Goal: Information Seeking & Learning: Learn about a topic

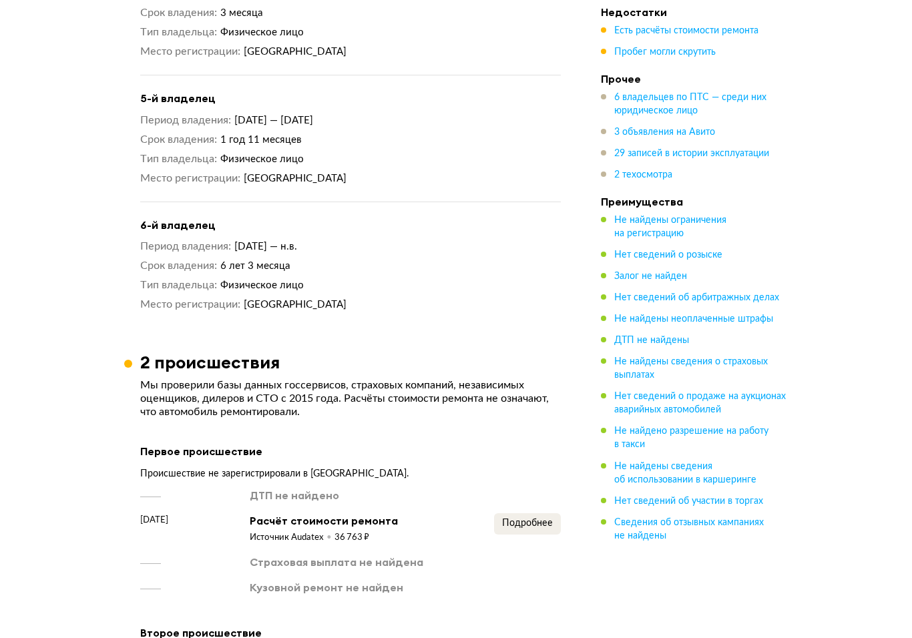
scroll to position [2125, 0]
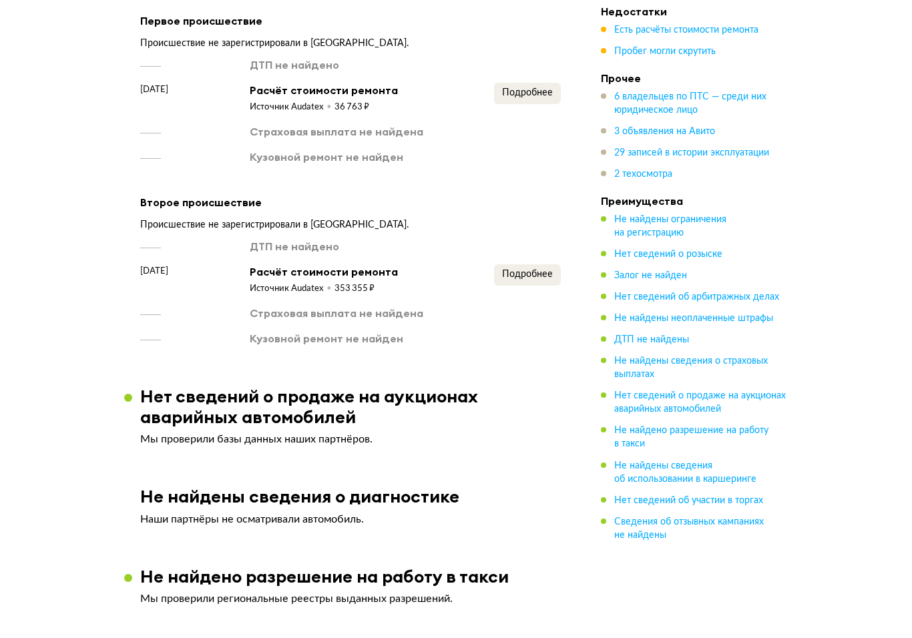
scroll to position [2548, 0]
click at [520, 272] on button "Подробнее" at bounding box center [527, 274] width 67 height 21
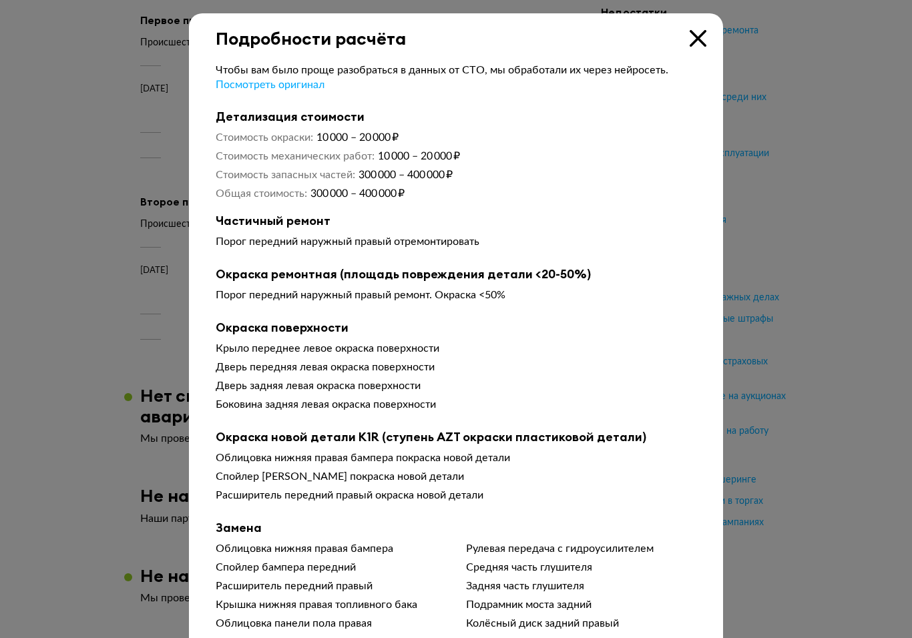
scroll to position [0, 0]
click at [698, 41] on icon at bounding box center [697, 38] width 17 height 17
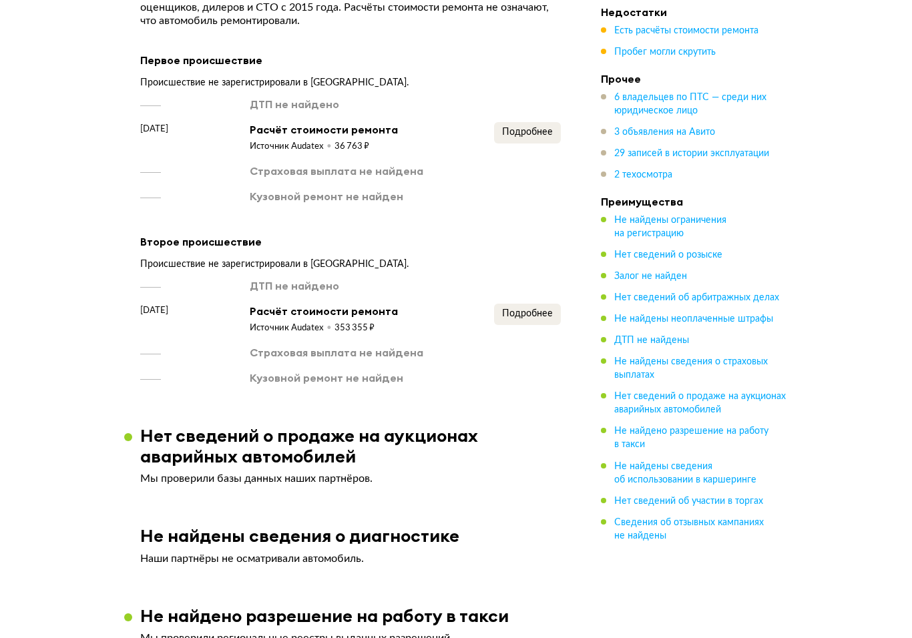
scroll to position [2510, 0]
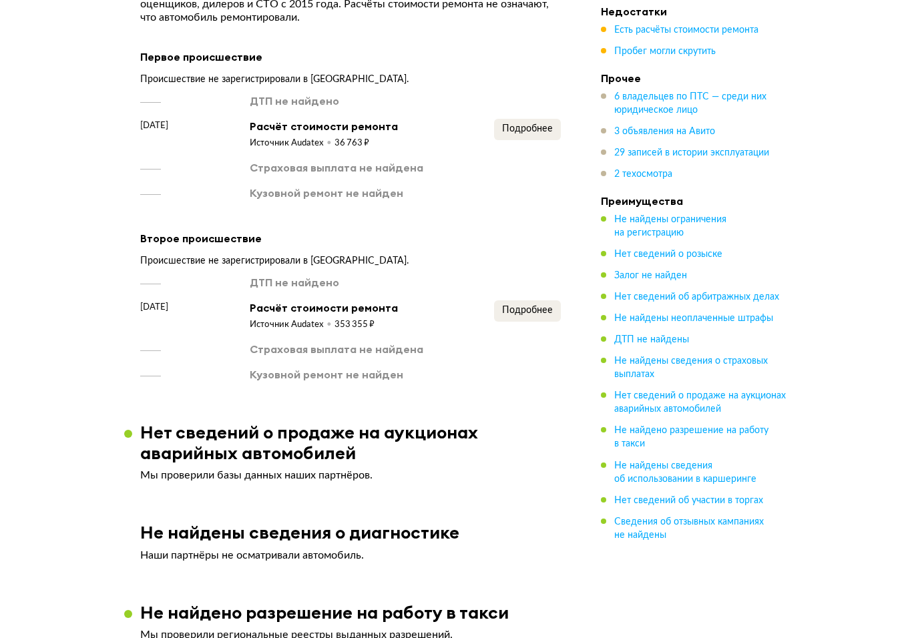
click at [529, 306] on span "Подробнее" at bounding box center [527, 310] width 51 height 9
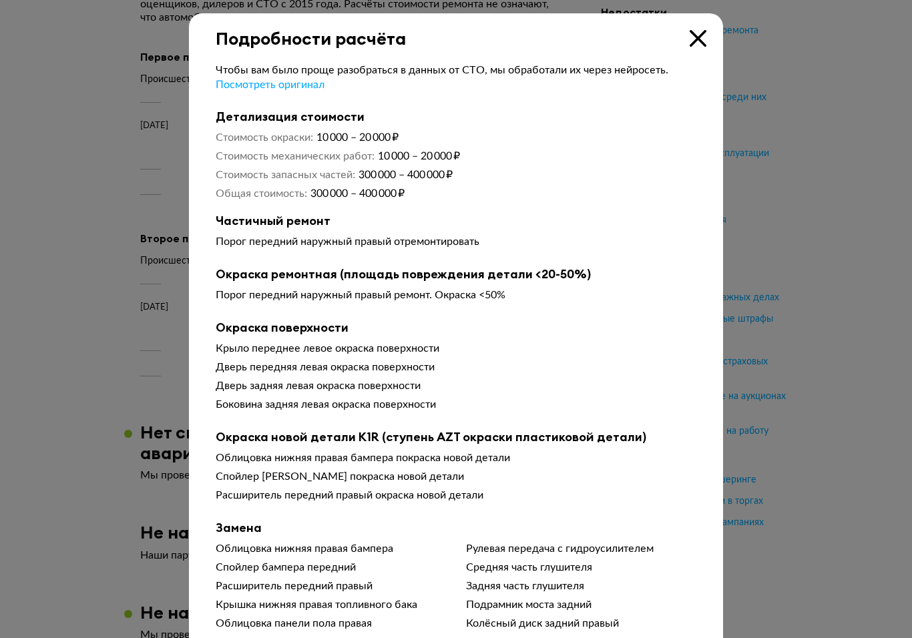
scroll to position [0, 0]
click at [703, 39] on icon at bounding box center [697, 38] width 17 height 17
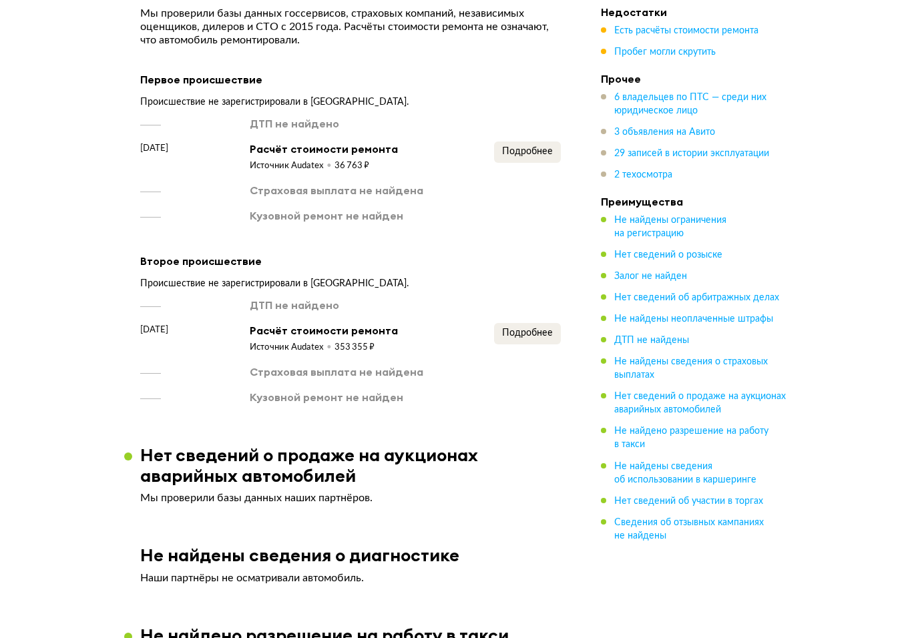
scroll to position [2484, 0]
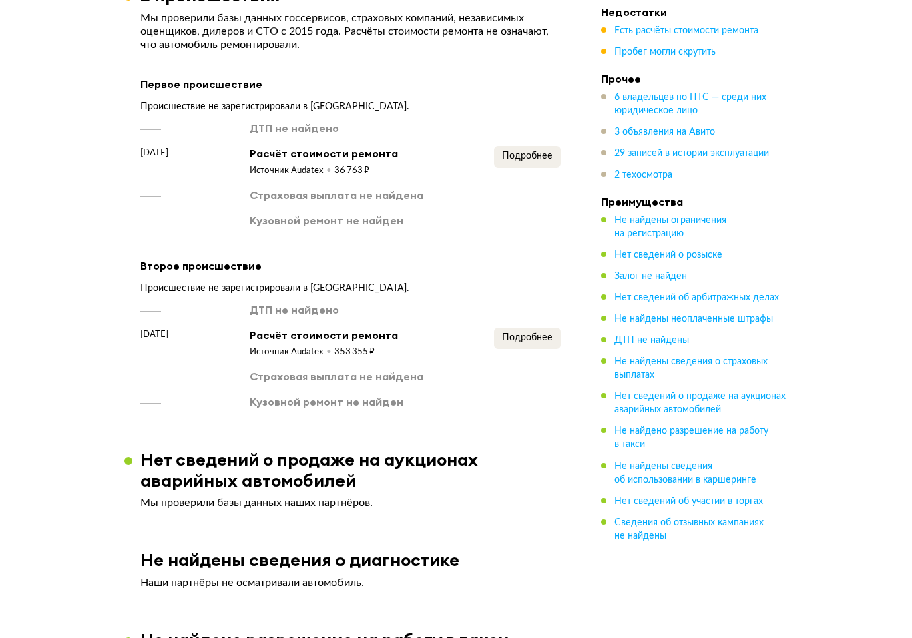
click at [527, 146] on button "Подробнее" at bounding box center [527, 156] width 67 height 21
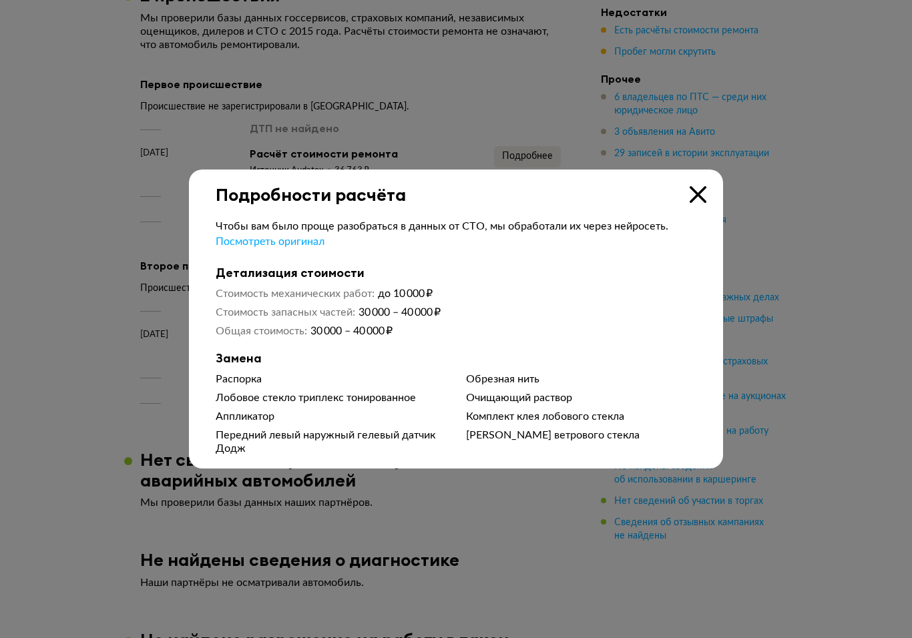
click at [691, 192] on div "Подробности расчёта" at bounding box center [456, 186] width 534 height 35
click at [702, 203] on icon at bounding box center [697, 194] width 17 height 17
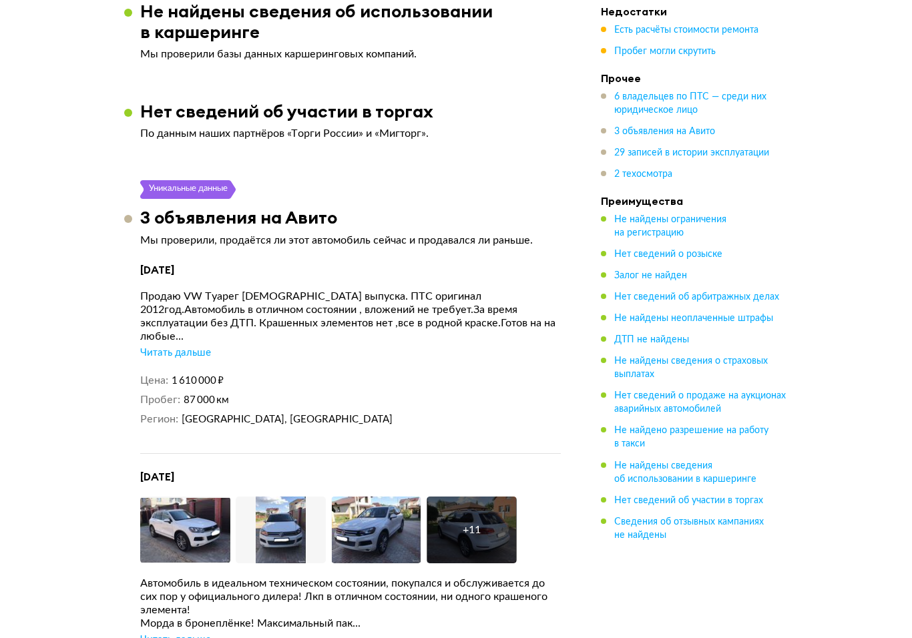
scroll to position [3196, 0]
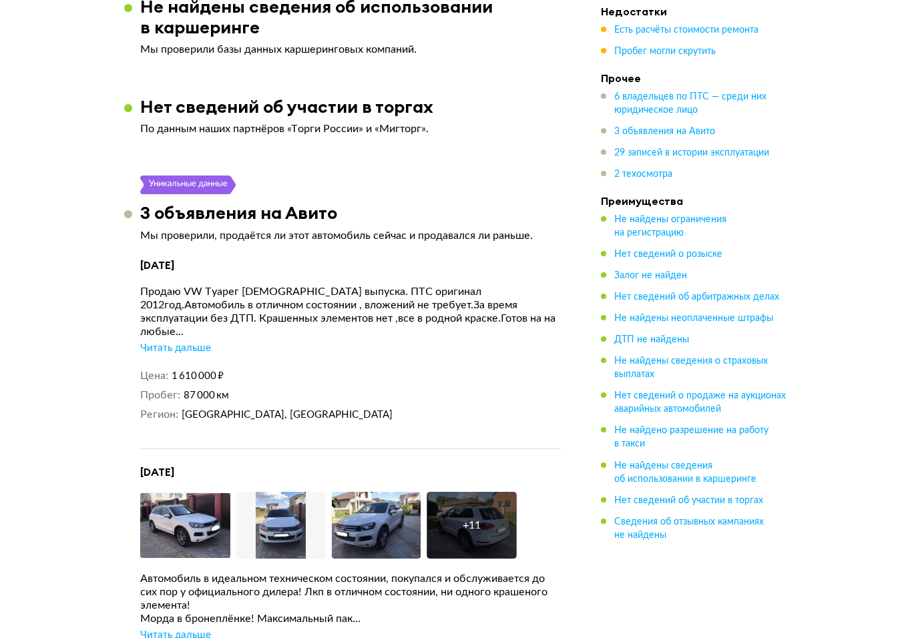
click at [163, 342] on div "Читать дальше" at bounding box center [175, 348] width 71 height 13
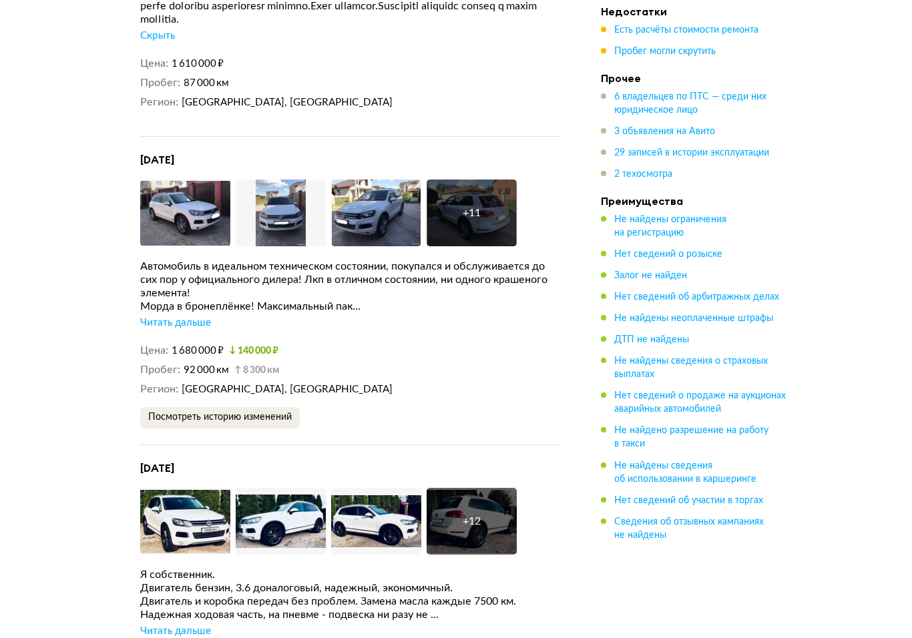
scroll to position [3607, 0]
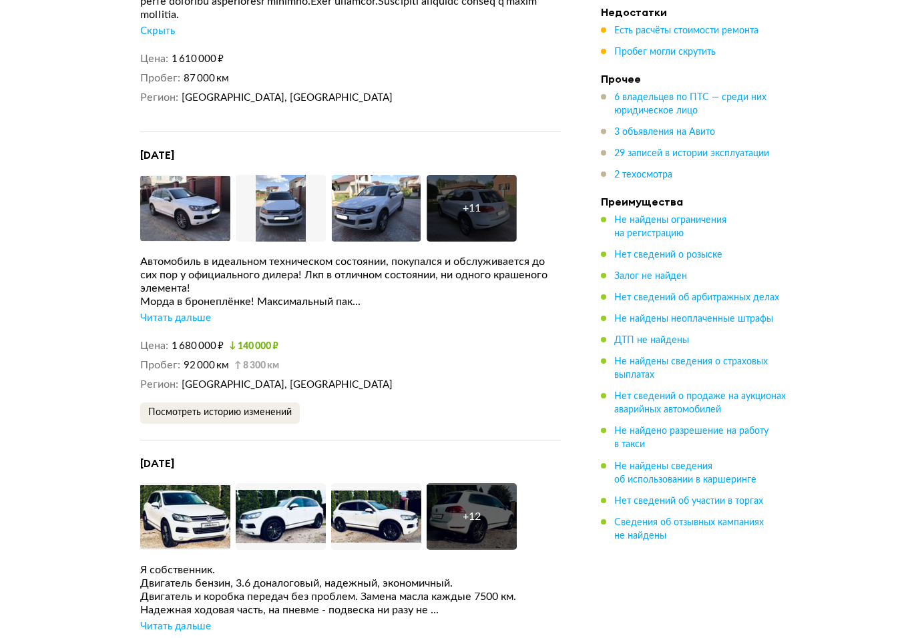
click at [150, 325] on div "Читать дальше" at bounding box center [175, 318] width 71 height 13
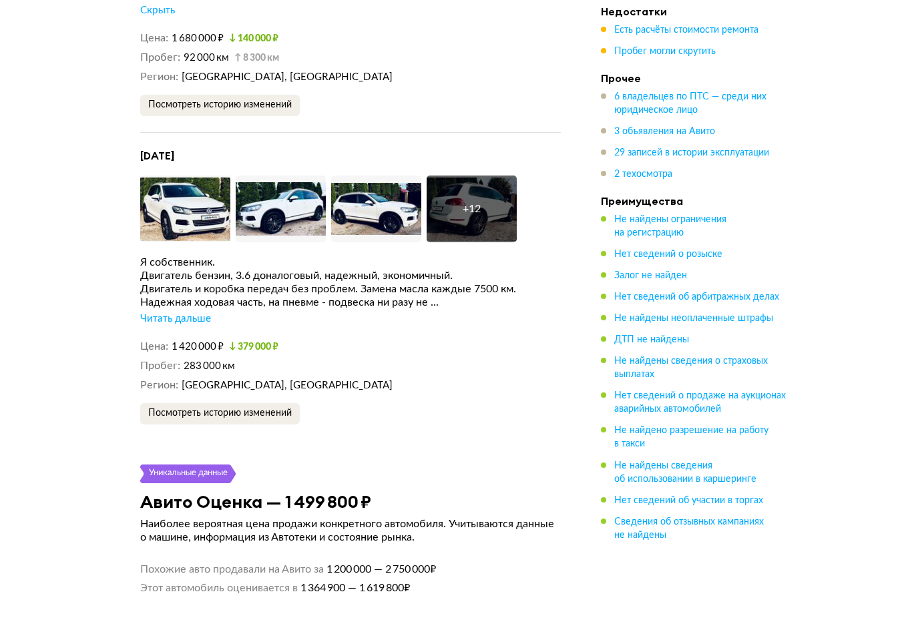
scroll to position [3928, 0]
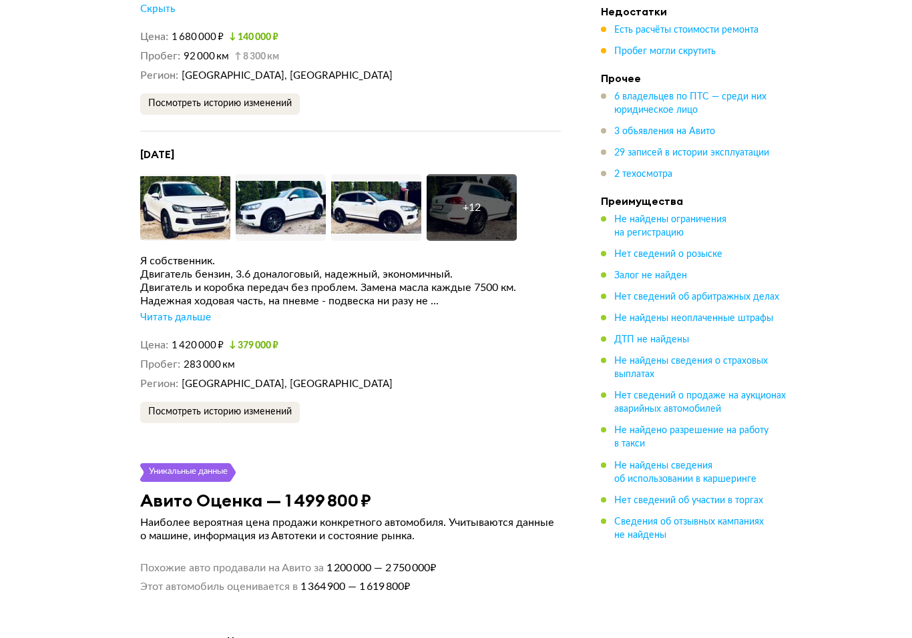
click at [149, 325] on div "Читать дальше" at bounding box center [175, 318] width 71 height 13
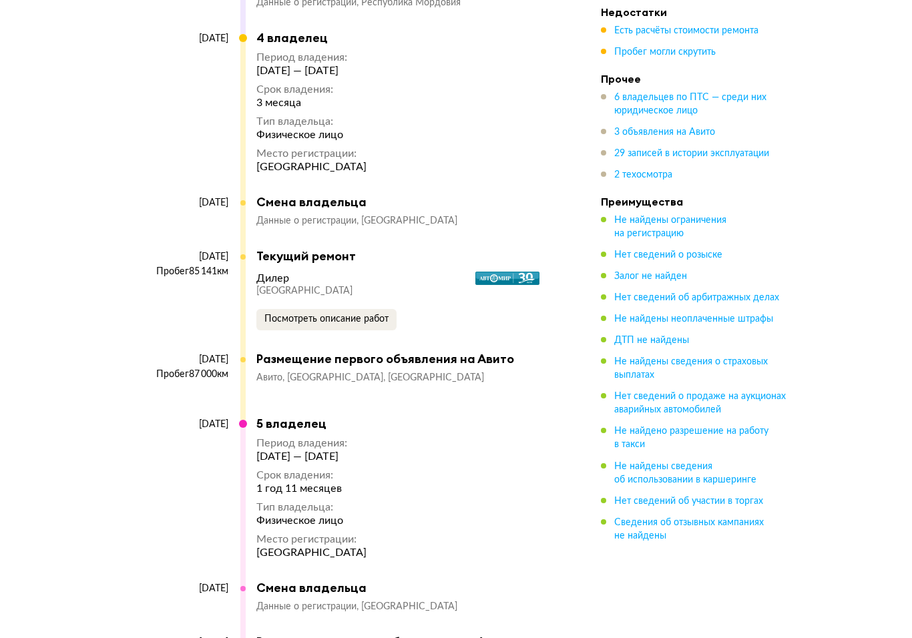
scroll to position [6975, 0]
click at [348, 324] on span "Посмотреть описание работ" at bounding box center [326, 318] width 124 height 9
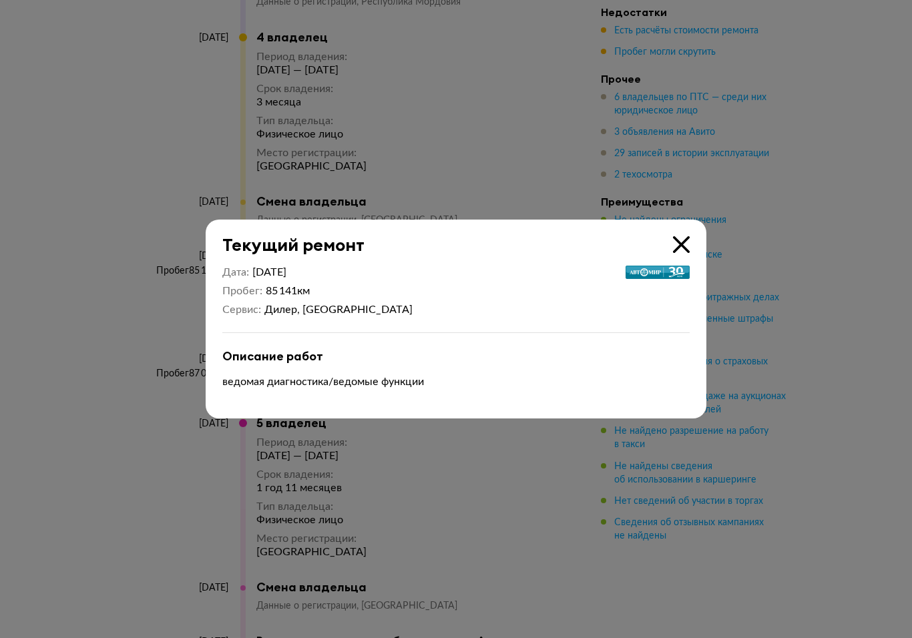
click at [683, 253] on icon at bounding box center [681, 244] width 17 height 17
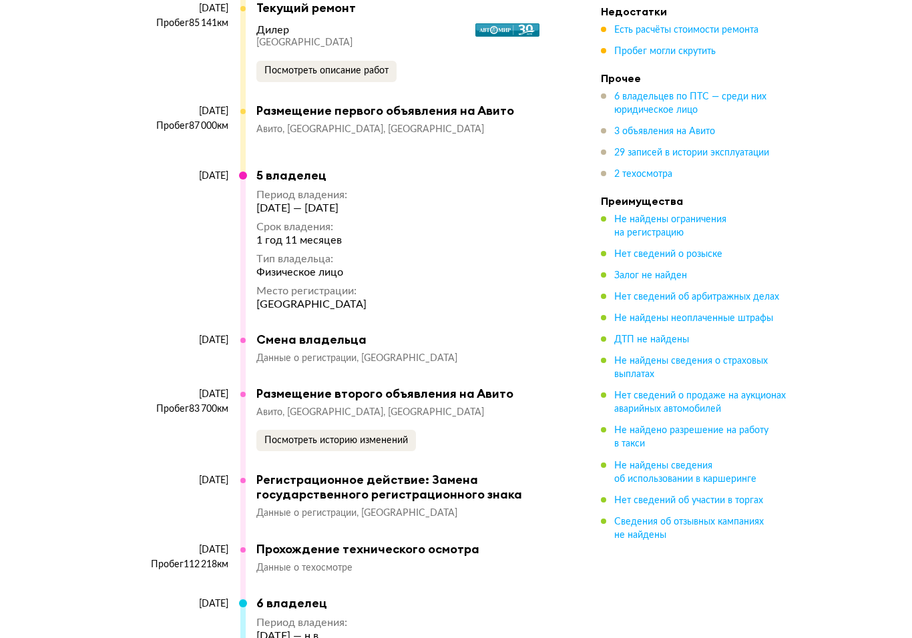
scroll to position [7224, 0]
click at [276, 438] on div "Авито [GEOGRAPHIC_DATA], [GEOGRAPHIC_DATA] Посмотреть историю изменений" at bounding box center [401, 428] width 291 height 45
click at [278, 440] on div "Авито [GEOGRAPHIC_DATA], [GEOGRAPHIC_DATA] Посмотреть историю изменений" at bounding box center [401, 428] width 291 height 45
click at [266, 444] on span "Посмотреть историю изменений" at bounding box center [335, 439] width 143 height 9
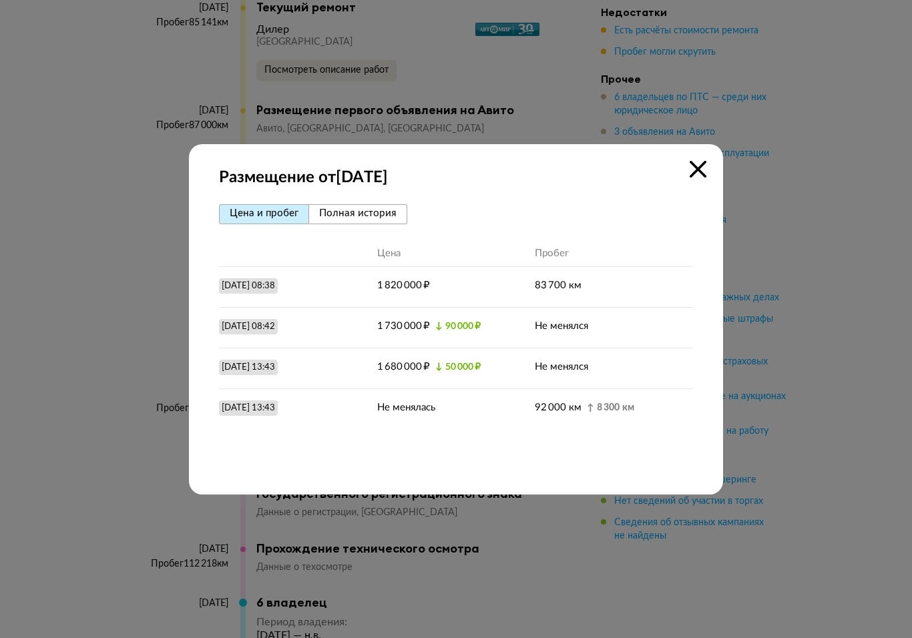
click at [701, 172] on icon at bounding box center [697, 169] width 17 height 17
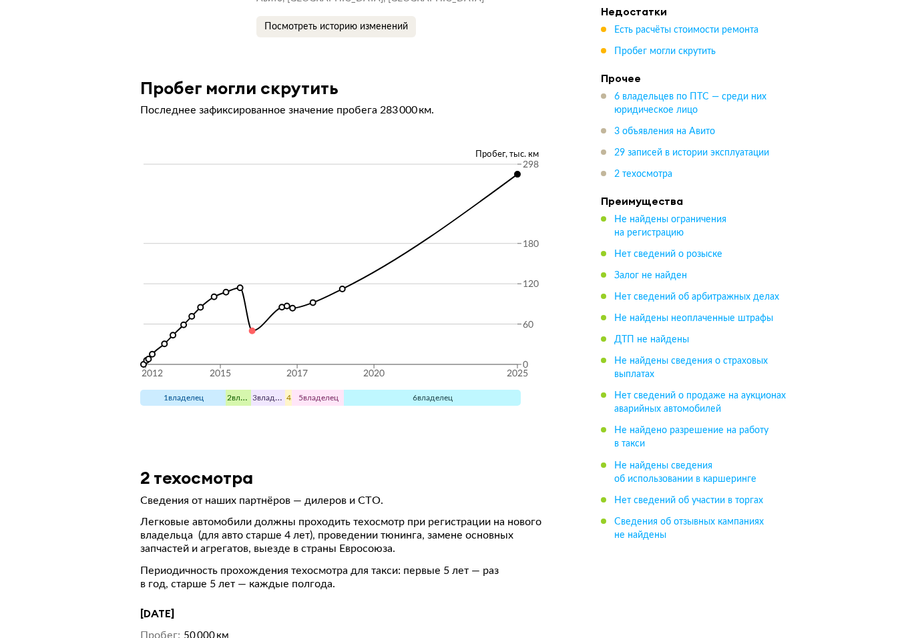
scroll to position [8065, 0]
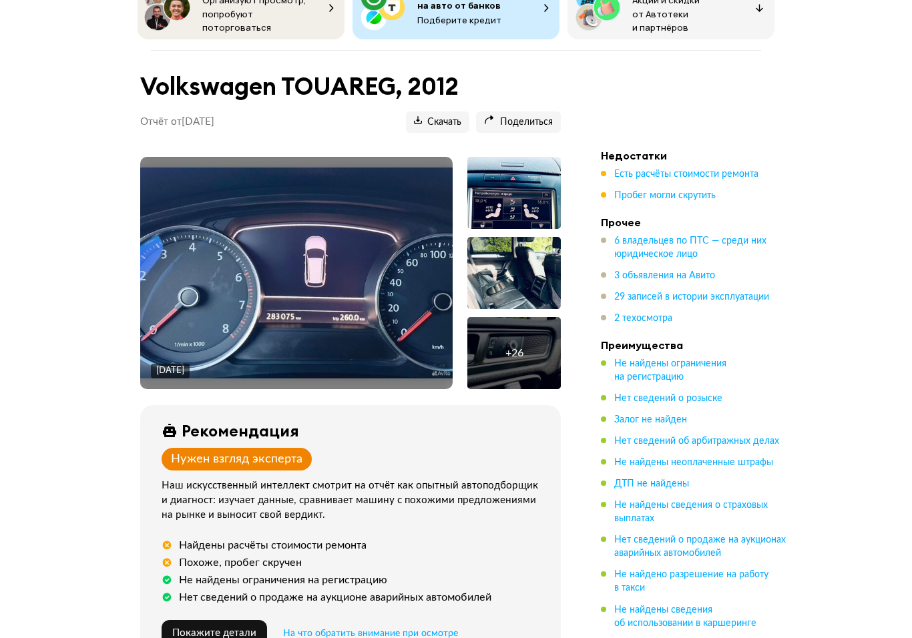
scroll to position [114, 0]
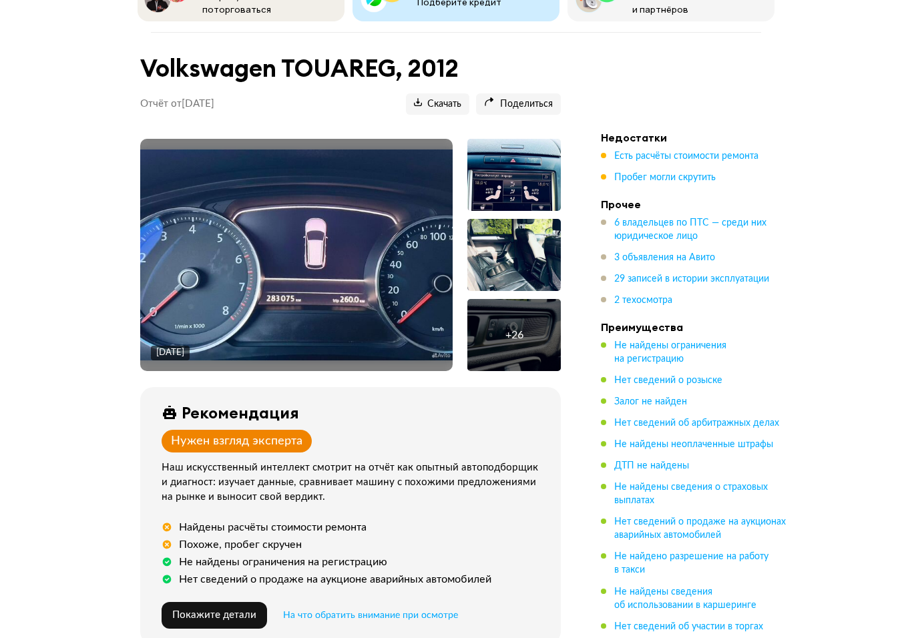
click at [531, 259] on div at bounding box center [513, 256] width 93 height 72
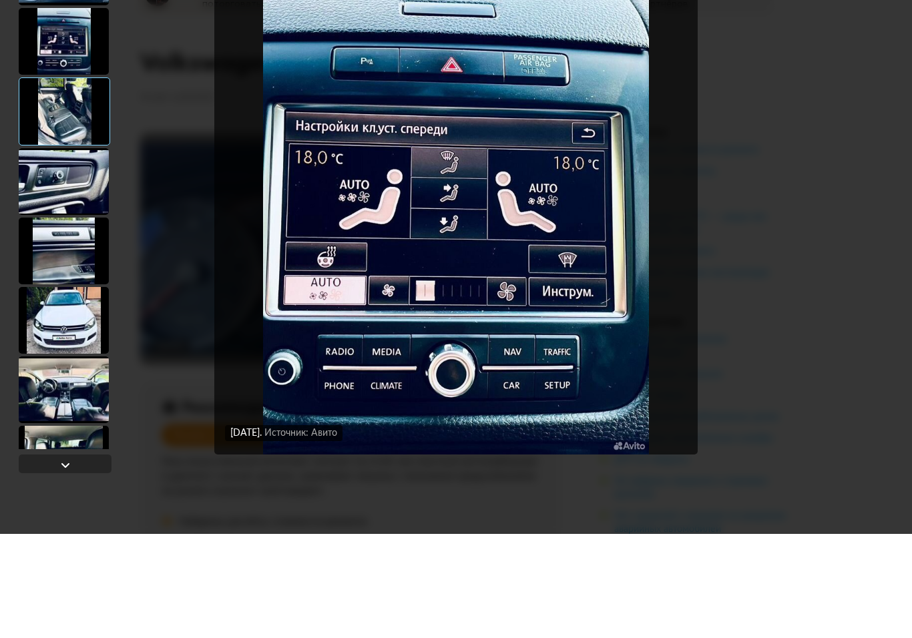
scroll to position [121, 0]
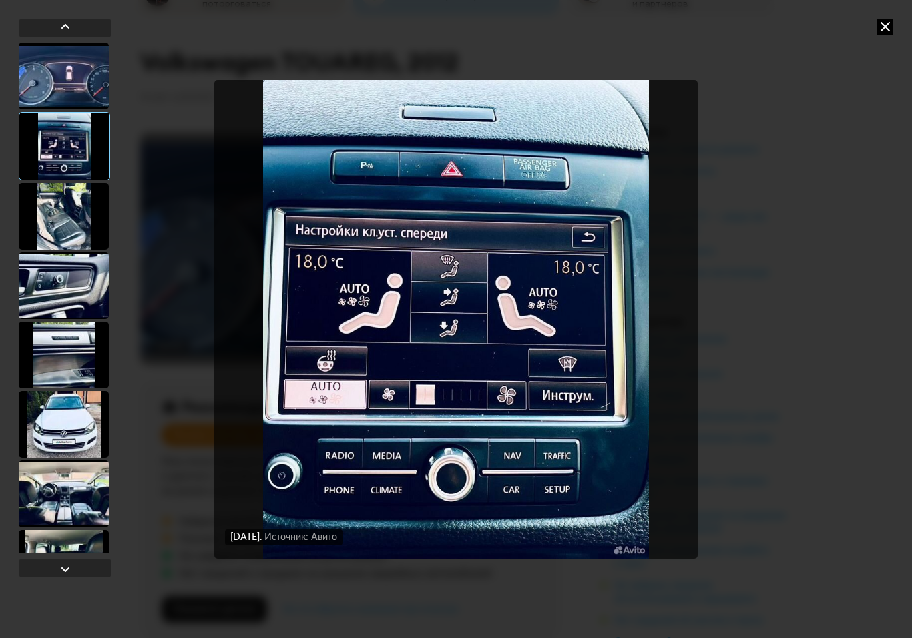
click at [884, 29] on icon at bounding box center [885, 27] width 16 height 16
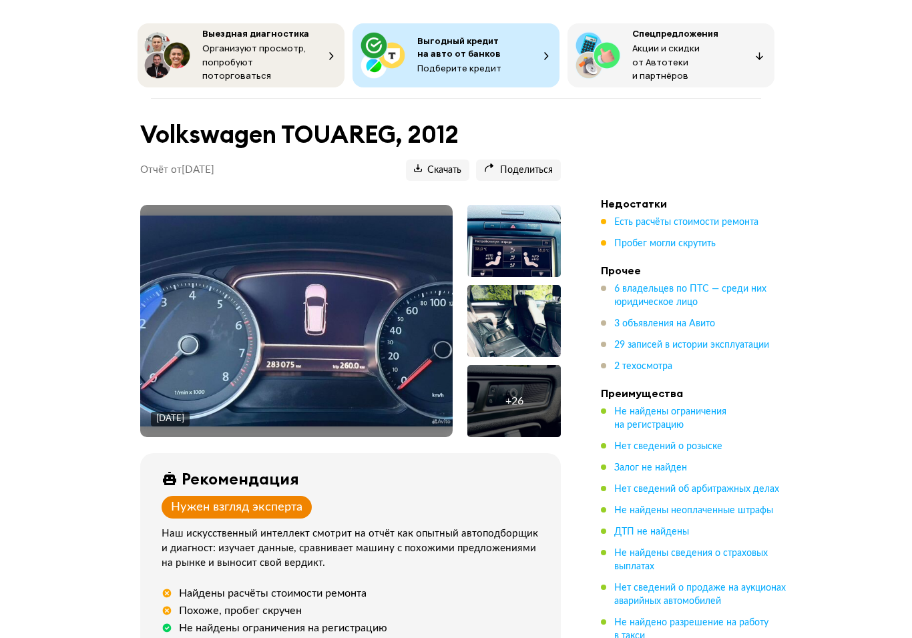
scroll to position [0, 0]
